Goal: Task Accomplishment & Management: Use online tool/utility

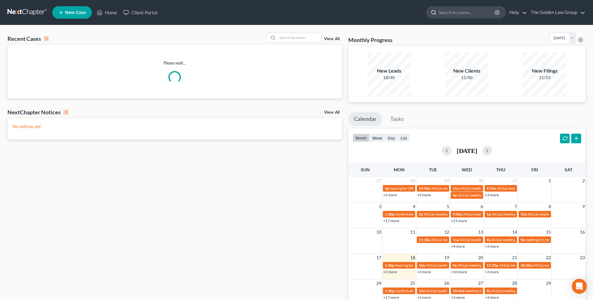
click at [464, 10] on input "search" at bounding box center [466, 13] width 57 height 12
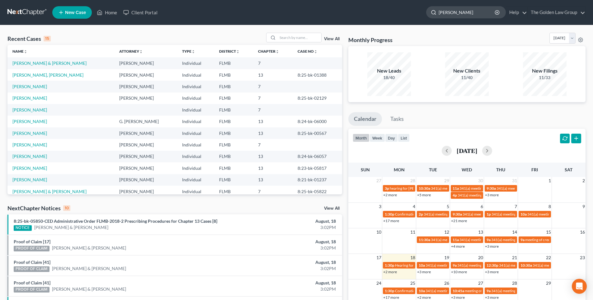
type input "[PERSON_NAME]"
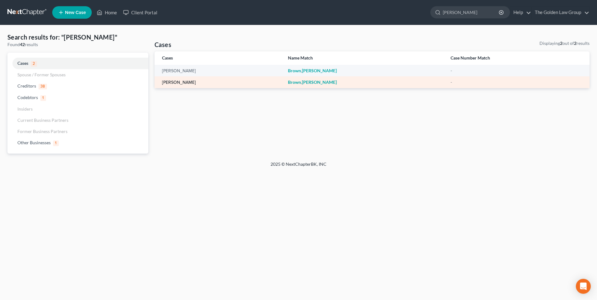
click at [182, 81] on link "[PERSON_NAME]" at bounding box center [179, 82] width 34 height 4
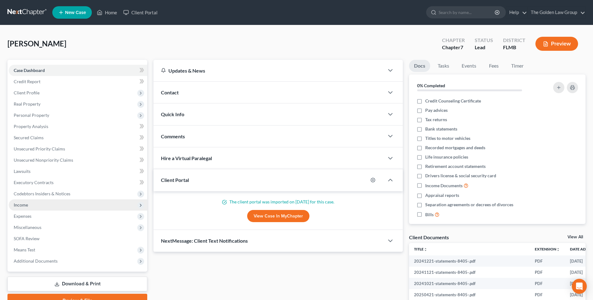
click at [21, 205] on span "Income" at bounding box center [21, 204] width 14 height 5
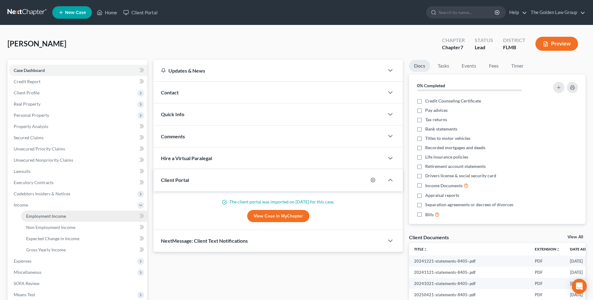
click at [53, 217] on span "Employment Income" at bounding box center [46, 215] width 40 height 5
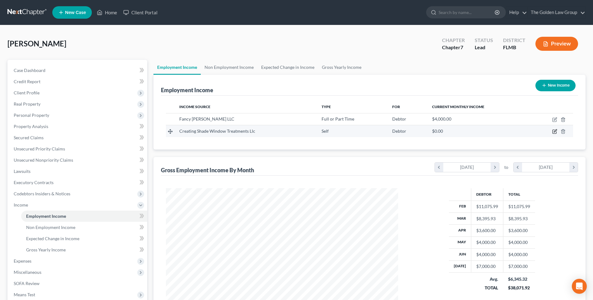
click at [554, 131] on icon "button" at bounding box center [554, 130] width 3 height 3
select select "1"
select select "9"
select select "0"
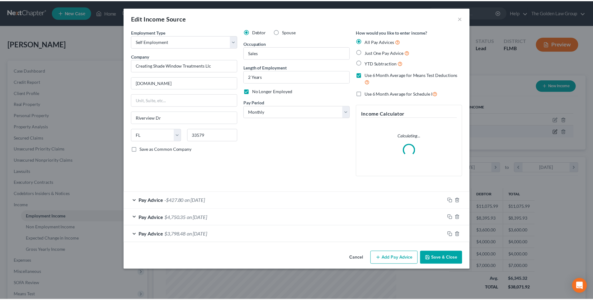
scroll to position [117, 247]
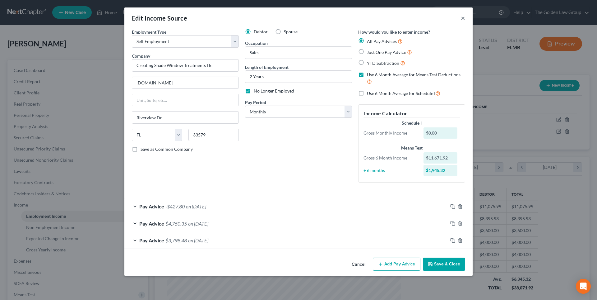
click at [462, 18] on button "×" at bounding box center [463, 17] width 4 height 7
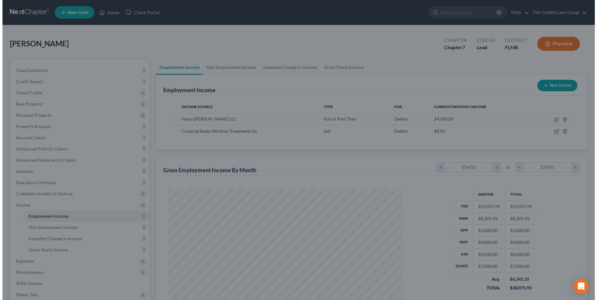
scroll to position [310912, 310783]
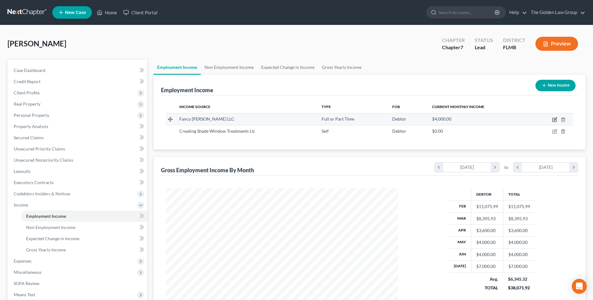
click at [552, 119] on icon "button" at bounding box center [554, 120] width 4 height 4
select select "0"
select select "9"
select select "1"
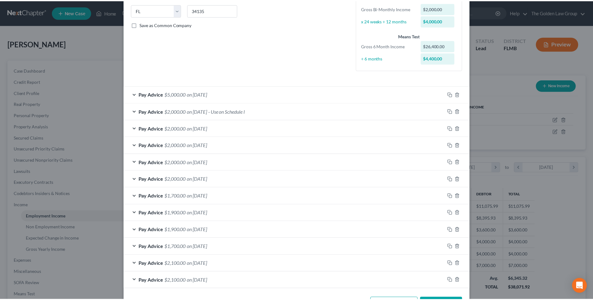
scroll to position [0, 0]
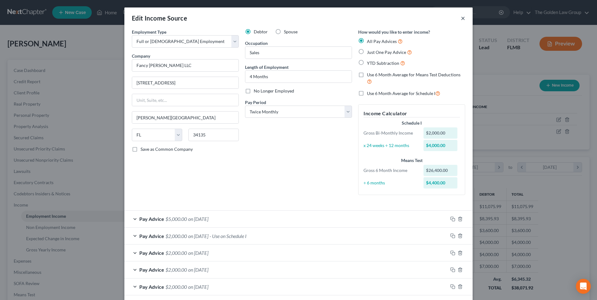
click at [462, 18] on button "×" at bounding box center [463, 17] width 4 height 7
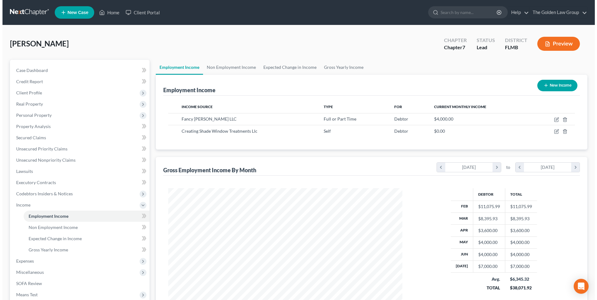
scroll to position [310912, 310783]
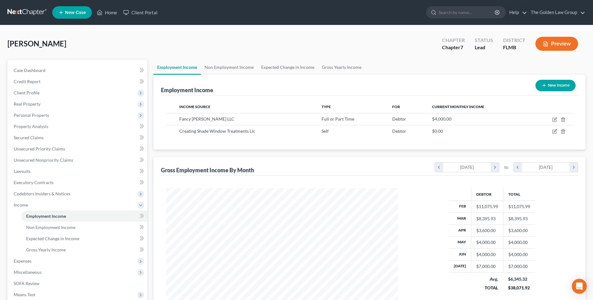
click at [556, 43] on button "Preview" at bounding box center [556, 44] width 43 height 14
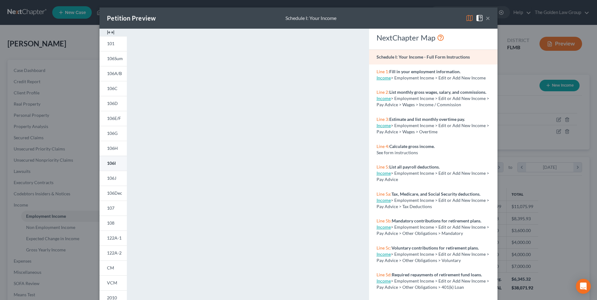
scroll to position [51, 0]
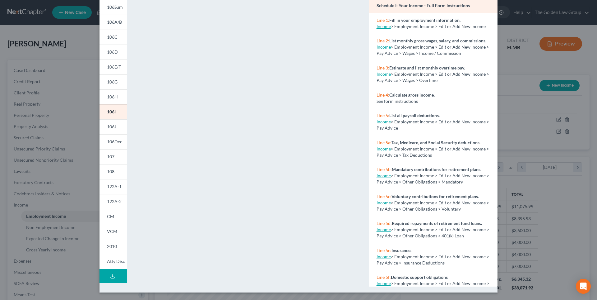
click at [113, 276] on line at bounding box center [113, 275] width 0 height 2
